Goal: Navigation & Orientation: Find specific page/section

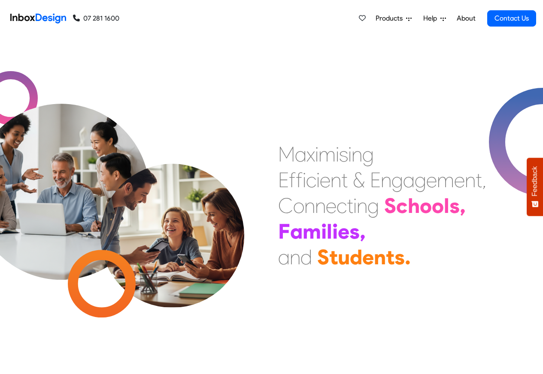
click at [471, 19] on link "About" at bounding box center [466, 18] width 24 height 17
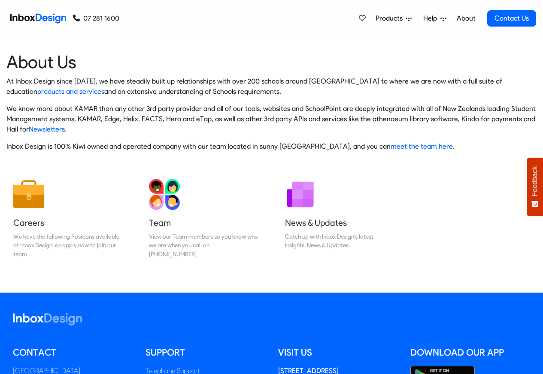
click at [37, 18] on img at bounding box center [38, 18] width 56 height 17
